Goal: Task Accomplishment & Management: Use online tool/utility

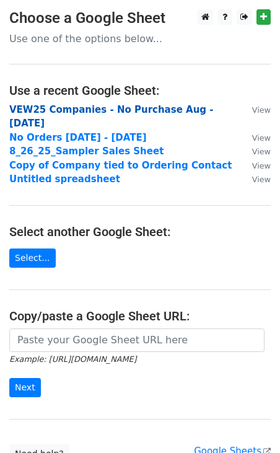
click at [91, 111] on strong "VEW25 Companies - No Purchase Aug - [DATE]" at bounding box center [111, 116] width 205 height 25
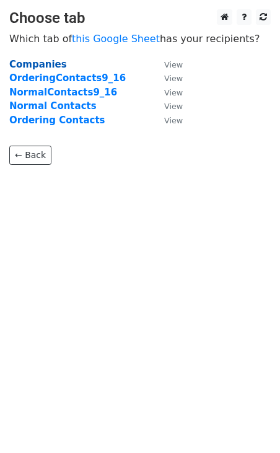
click at [45, 66] on strong "Companies" at bounding box center [38, 64] width 58 height 11
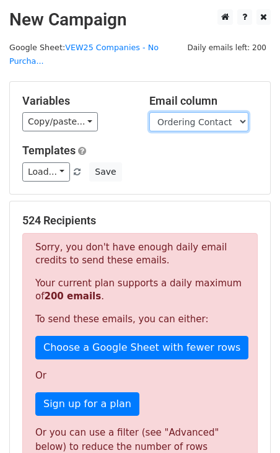
click at [216, 112] on select "Record Id Account Manager Company Name Partnered Date Shipping State Shipping C…" at bounding box center [198, 121] width 99 height 19
click at [184, 115] on select "Record Id Account Manager Company Name Partnered Date Shipping State Shipping C…" at bounding box center [198, 121] width 99 height 19
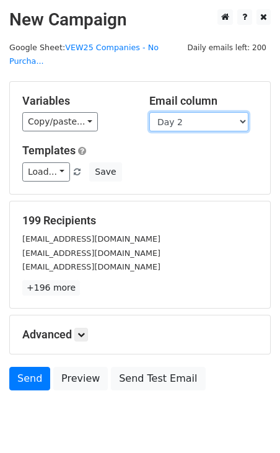
click at [174, 112] on select "Record Id Account Manager Company Name Partnered Date Shipping State Shipping C…" at bounding box center [198, 121] width 99 height 19
select select "Day 3"
